Goal: Find contact information: Find contact information

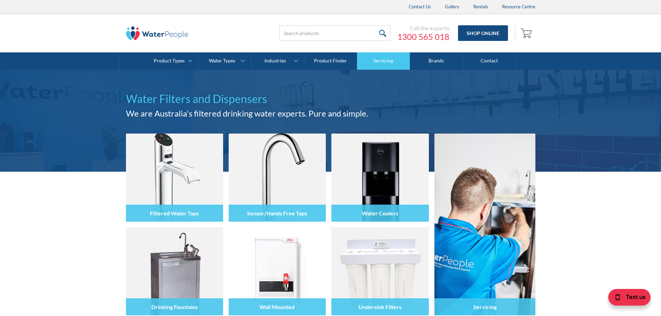
click at [384, 65] on link "Servicing" at bounding box center [383, 60] width 53 height 17
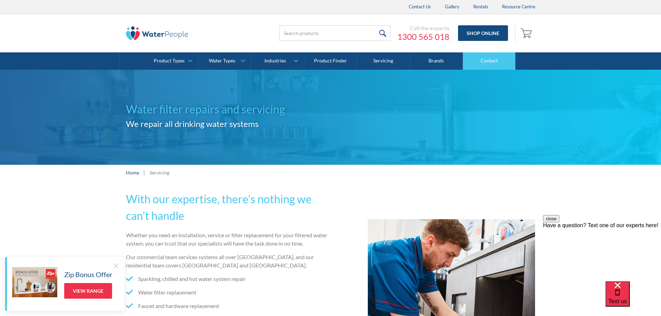
click at [492, 64] on link "Contact" at bounding box center [489, 60] width 53 height 17
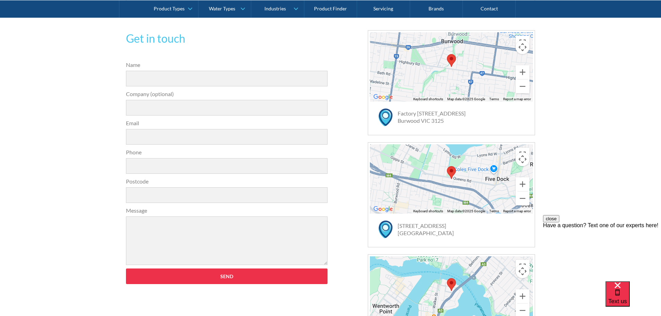
scroll to position [382, 0]
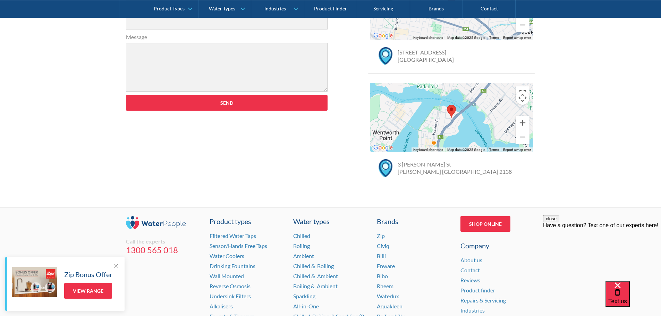
click at [139, 249] on link "1300 565 018" at bounding box center [163, 250] width 75 height 10
